Goal: Information Seeking & Learning: Learn about a topic

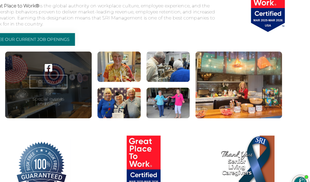
scroll to position [811, 3]
click at [235, 100] on figure at bounding box center [239, 77] width 79 height 61
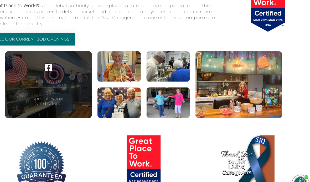
click at [226, 108] on figure at bounding box center [239, 77] width 79 height 61
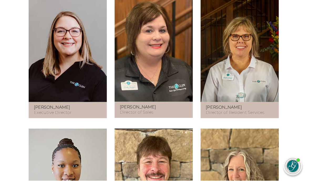
scroll to position [311, 0]
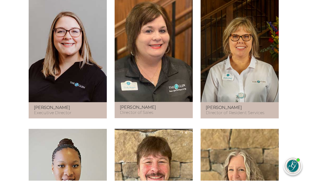
click at [245, 72] on figure at bounding box center [241, 49] width 79 height 107
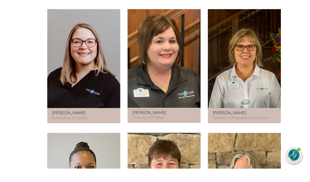
scroll to position [280, 0]
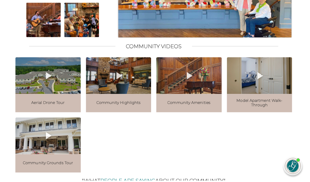
scroll to position [521, 0]
click at [272, 108] on span "Model Apartment Walk-Through" at bounding box center [261, 103] width 61 height 9
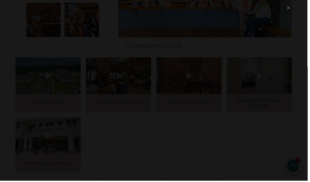
click at [292, 14] on button "×" at bounding box center [290, 8] width 7 height 12
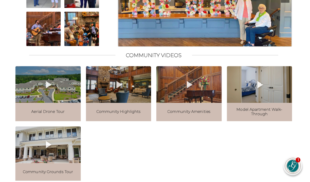
click at [82, 44] on img at bounding box center [82, 29] width 36 height 36
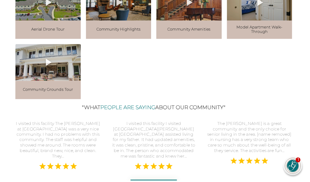
scroll to position [595, 0]
click at [35, 81] on div at bounding box center [48, 62] width 66 height 37
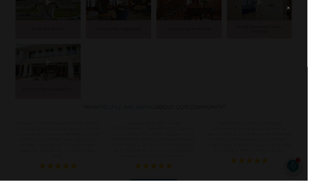
click at [292, 14] on button "×" at bounding box center [290, 8] width 7 height 12
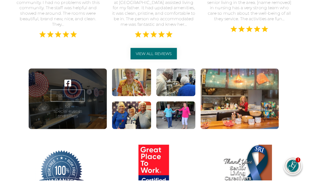
scroll to position [728, 0]
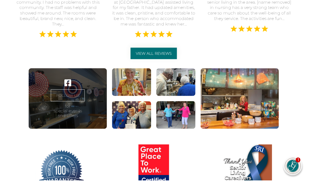
click at [122, 27] on div "I visited this facility I visited The Glen at Lake Oconee Village assisted livi…" at bounding box center [155, 8] width 86 height 38
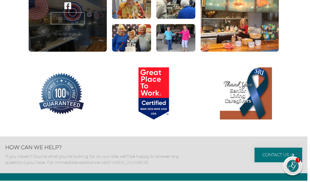
scroll to position [815, 0]
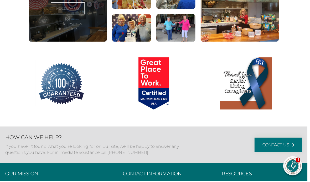
click at [209, 42] on figure at bounding box center [241, 11] width 79 height 61
click at [212, 42] on figure at bounding box center [241, 11] width 79 height 61
click at [229, 42] on figure at bounding box center [241, 11] width 79 height 61
click at [228, 42] on figure at bounding box center [241, 11] width 79 height 61
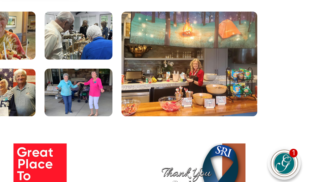
scroll to position [976, 2]
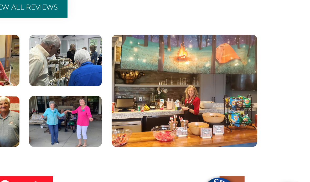
click at [156, 79] on figure at bounding box center [175, 93] width 39 height 28
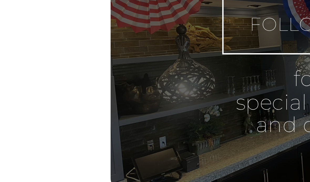
scroll to position [976, 0]
